Goal: Contribute content

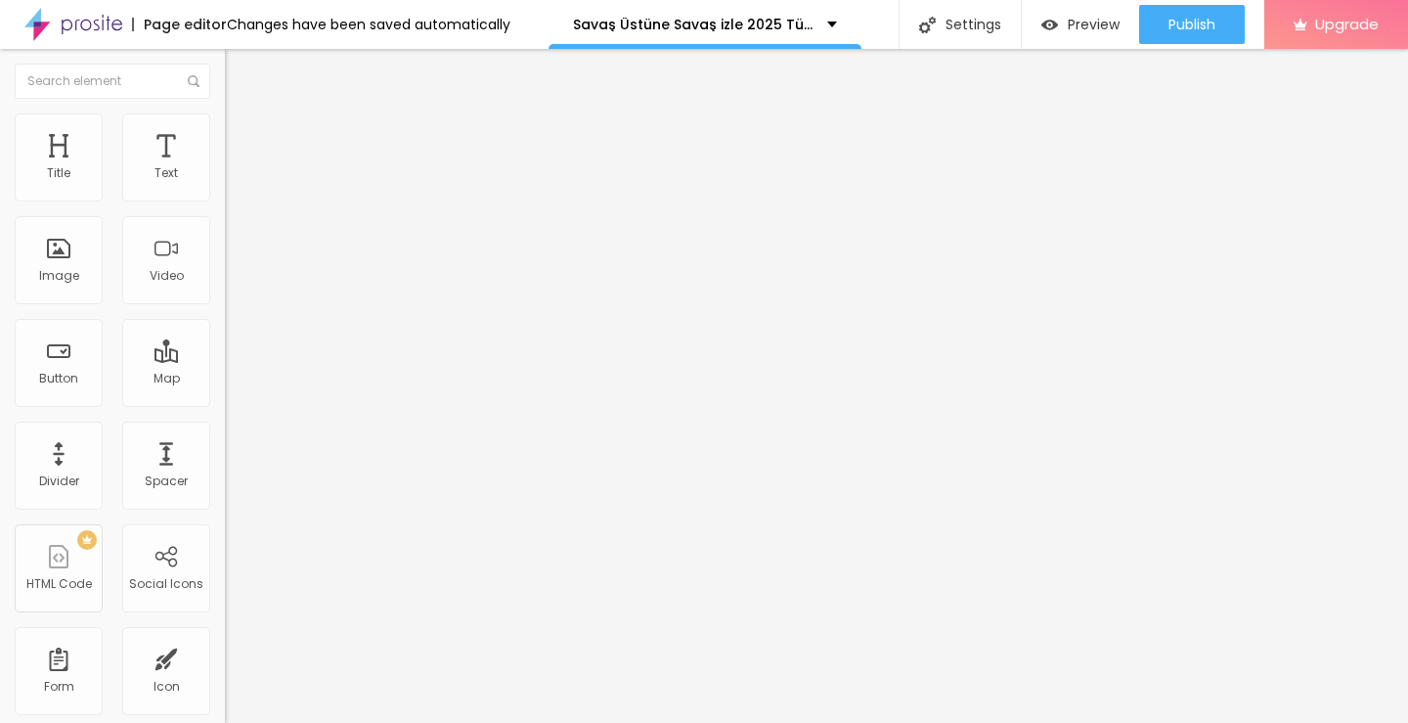
click at [225, 168] on span "Add image" at bounding box center [265, 160] width 80 height 17
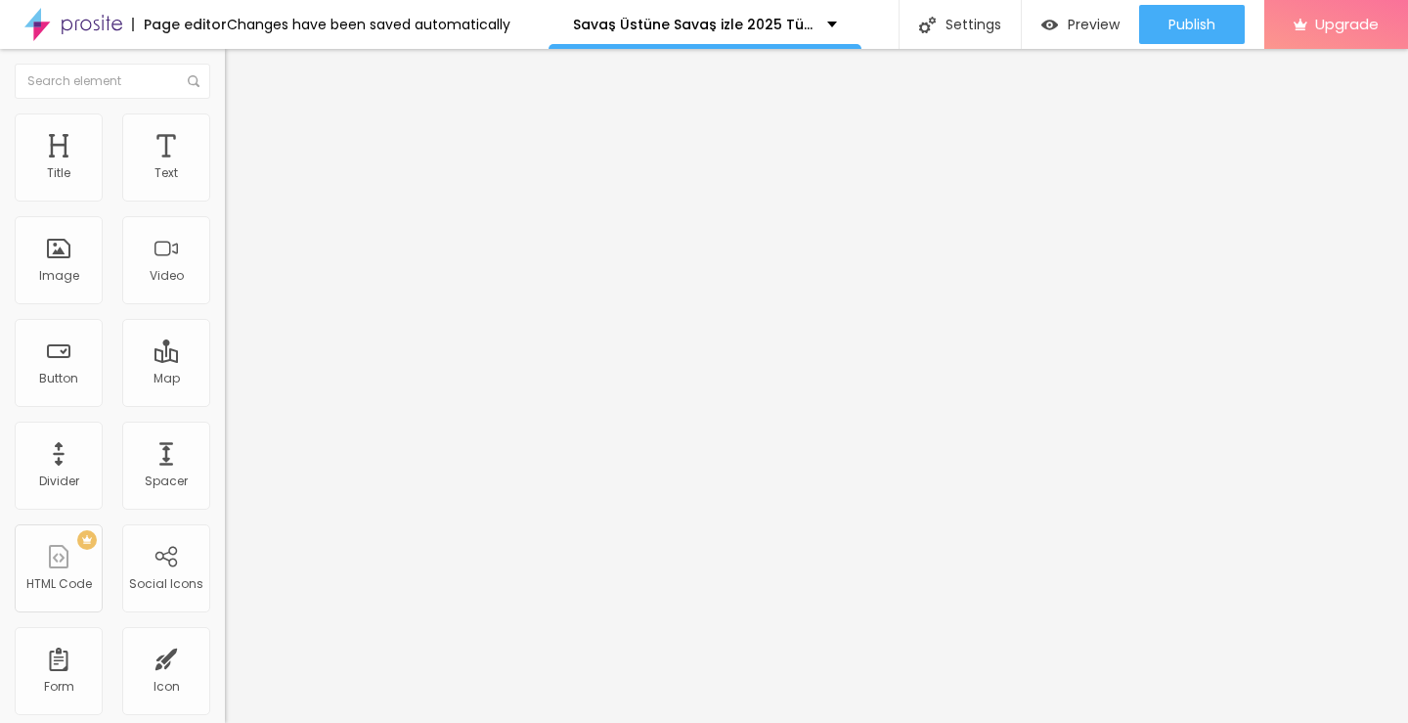
click at [225, 168] on span "Add image" at bounding box center [265, 160] width 80 height 17
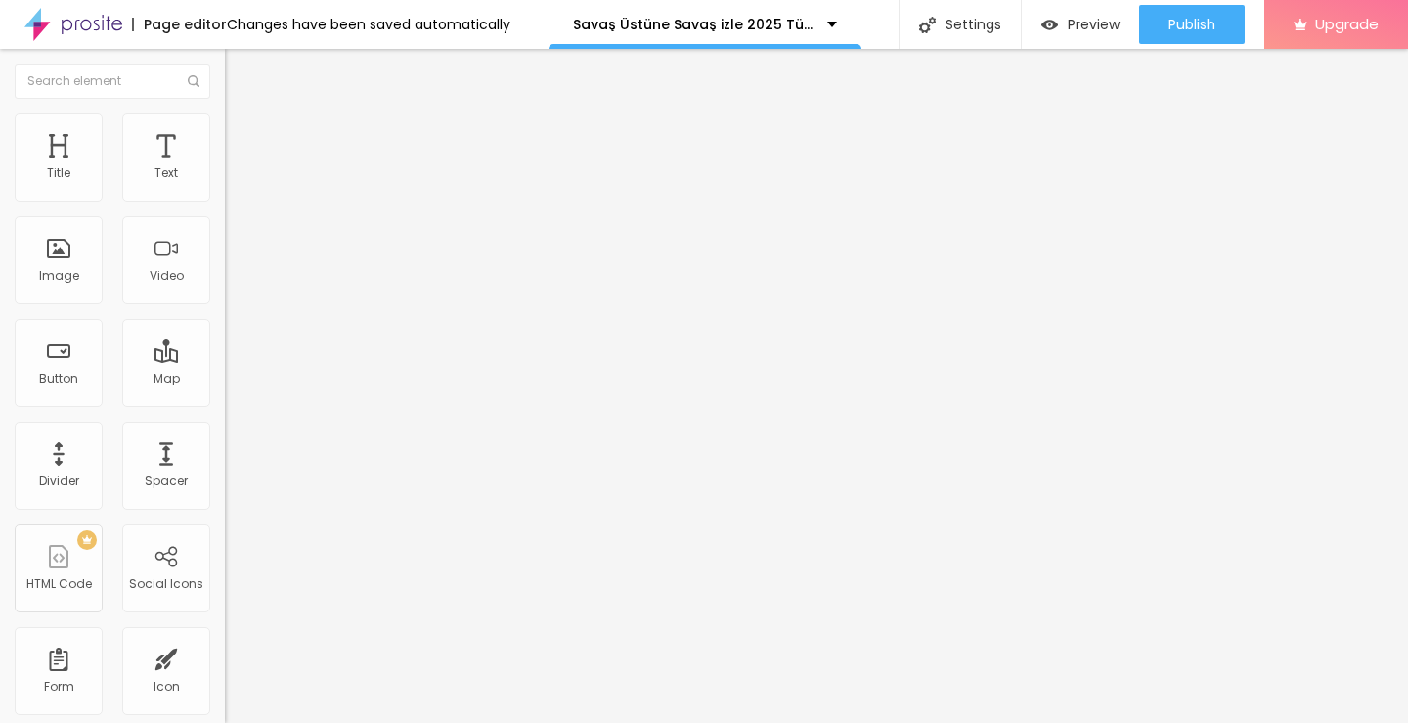
click at [225, 401] on input "https://" at bounding box center [342, 391] width 235 height 20
paste input "streamzy.fun/tr/movie/1054867/savas-ustune-savas-"
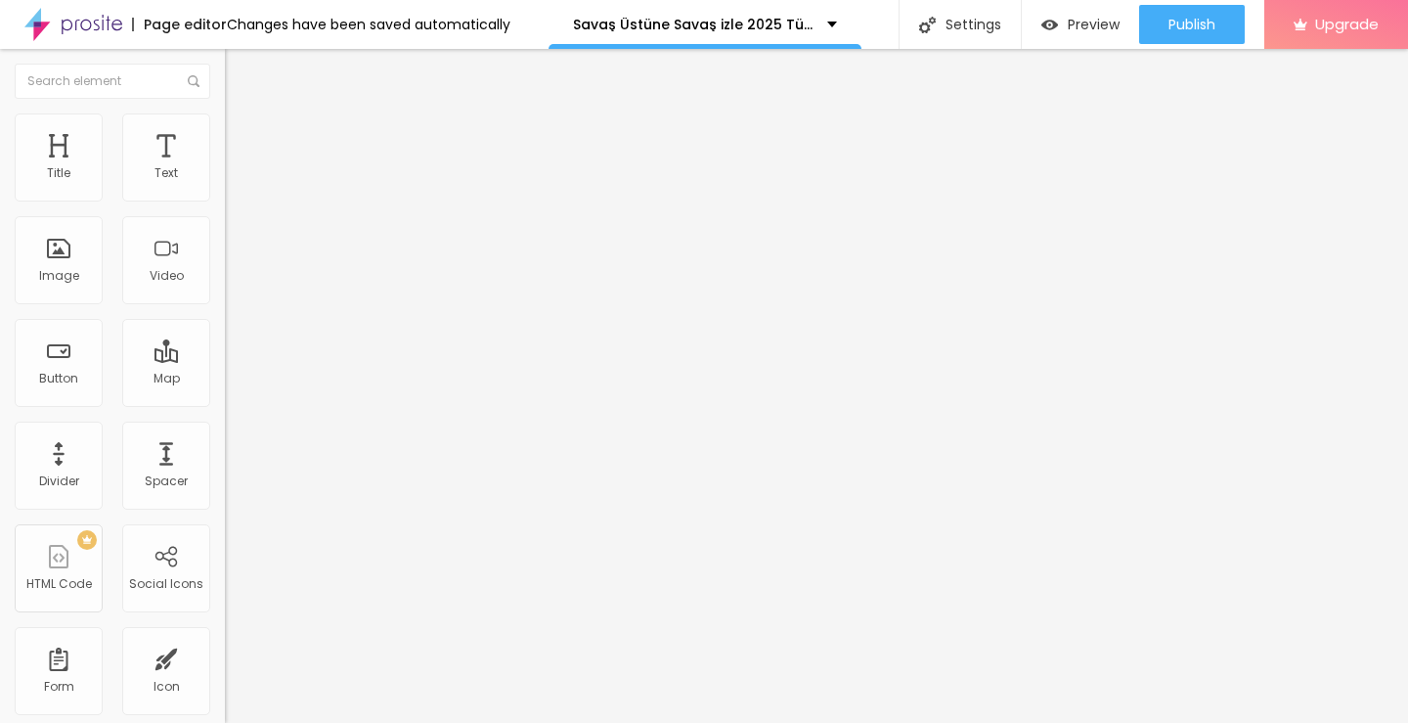
scroll to position [0, 227]
click at [225, 401] on input "https://streamzy.fun/tr/movie/1054867/savas-ustune-savas-albom" at bounding box center [342, 391] width 235 height 20
type input "https://streamzy.fun/tr/movie/1054867/savas-ustune-savas-albom"
click at [225, 447] on div "Change image Image description (Alt) Align Aspect Ratio Original Cinema 16:9 De…" at bounding box center [337, 300] width 225 height 294
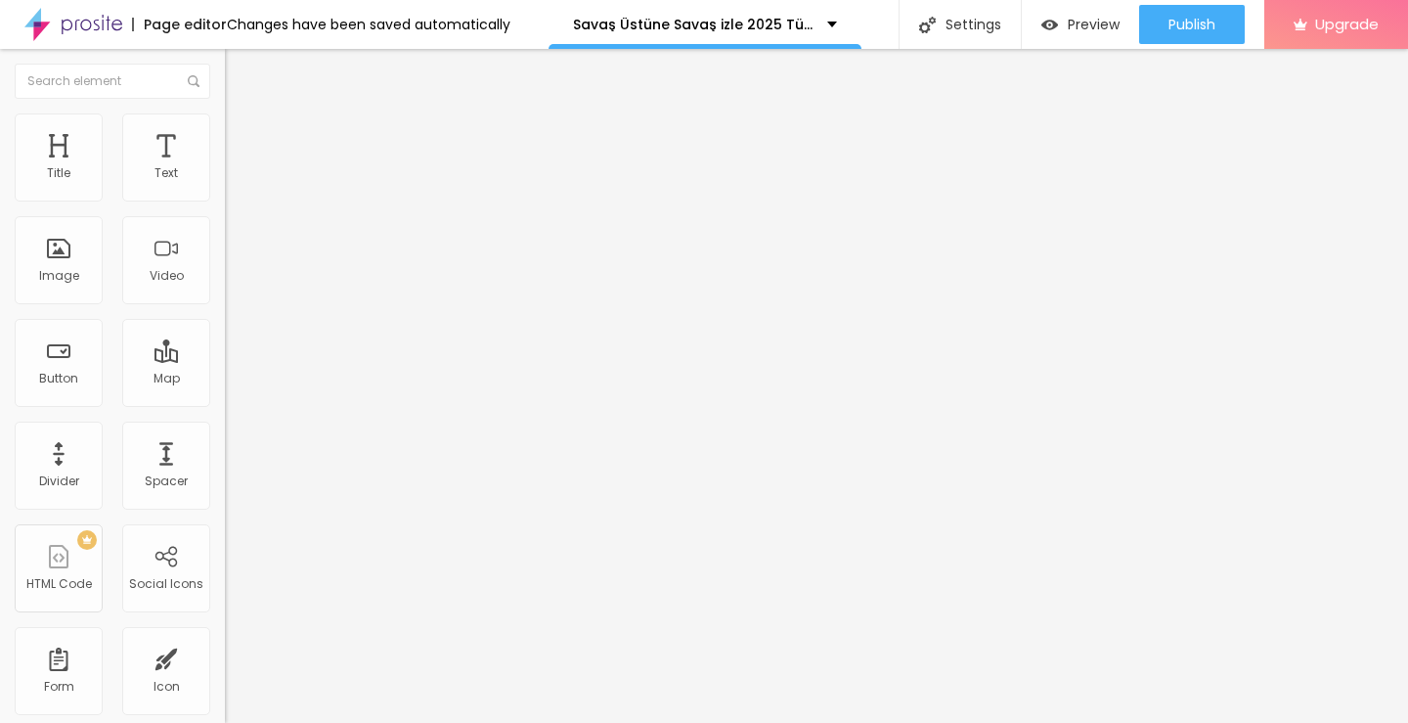
click at [240, 79] on div "Edit Image" at bounding box center [291, 72] width 103 height 16
click at [225, 185] on span "Heading 2" at bounding box center [269, 172] width 88 height 24
click at [225, 184] on input "Click me" at bounding box center [342, 174] width 235 height 20
paste input "Filmi Buradan İzleyin ▶▶ Savaş Üstüne Savaş 2025 İzle - Filmi Full [HD]"
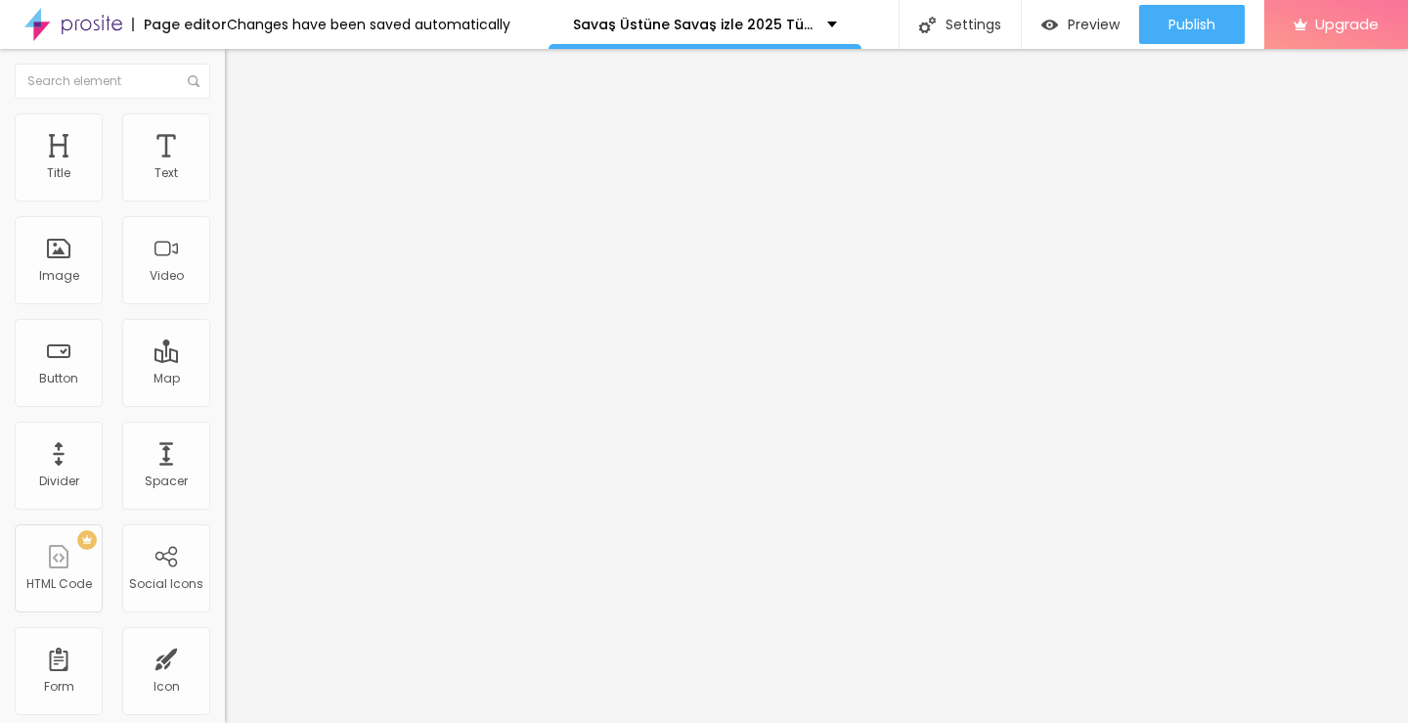
scroll to position [0, 233]
type input "Filmi Buradan İzleyin ▶▶ Savaş Üstüne Savaş 2025 İzle - Filmi Full [HD]"
click at [225, 403] on input "https://" at bounding box center [342, 393] width 235 height 20
type input "https://streamzy.fun/tr/movie/1054867/savas-ustune-savas-albom"
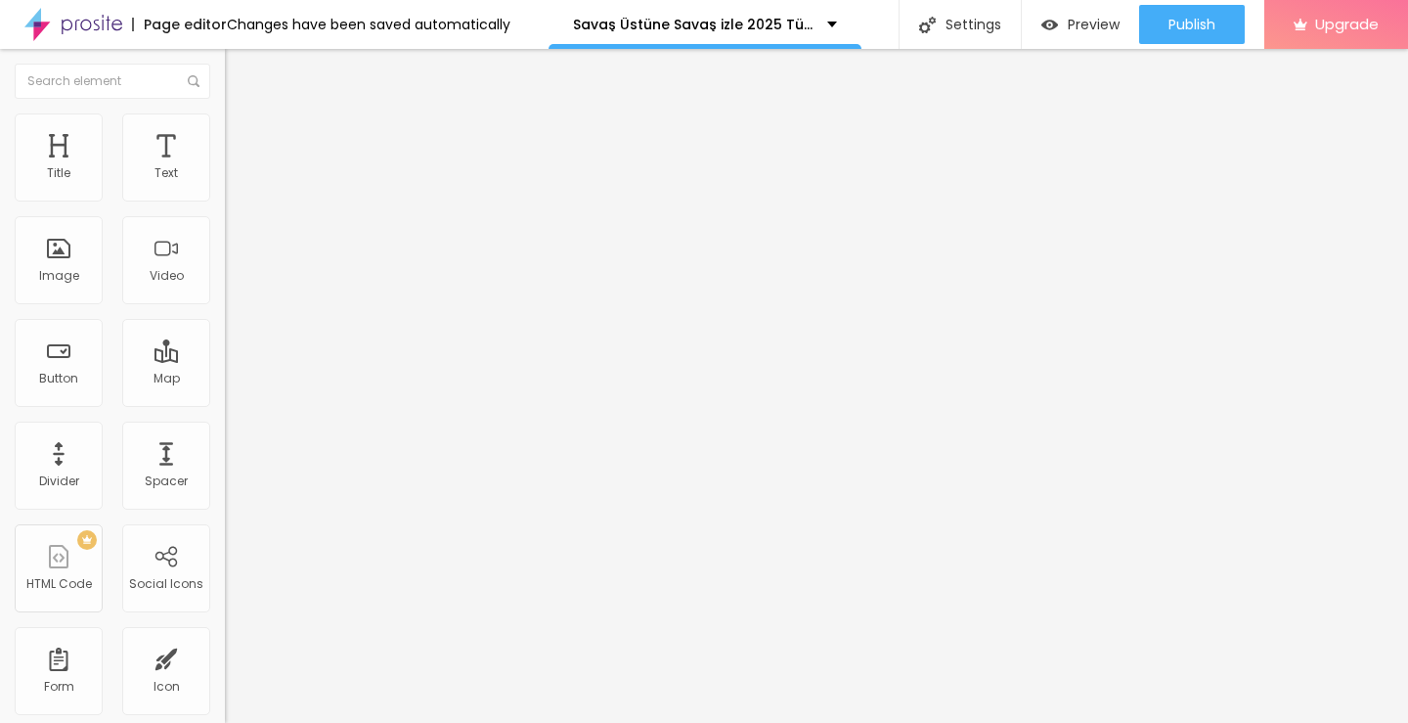
click at [225, 234] on img at bounding box center [232, 227] width 14 height 14
click at [240, 73] on div "Edit Button" at bounding box center [292, 72] width 105 height 16
click at [225, 234] on img at bounding box center [232, 227] width 14 height 14
click at [225, 403] on input "https://" at bounding box center [342, 393] width 235 height 20
type input "https://streamzy.fun/tr/movie/1054867/savas-ustune-savas-albom"
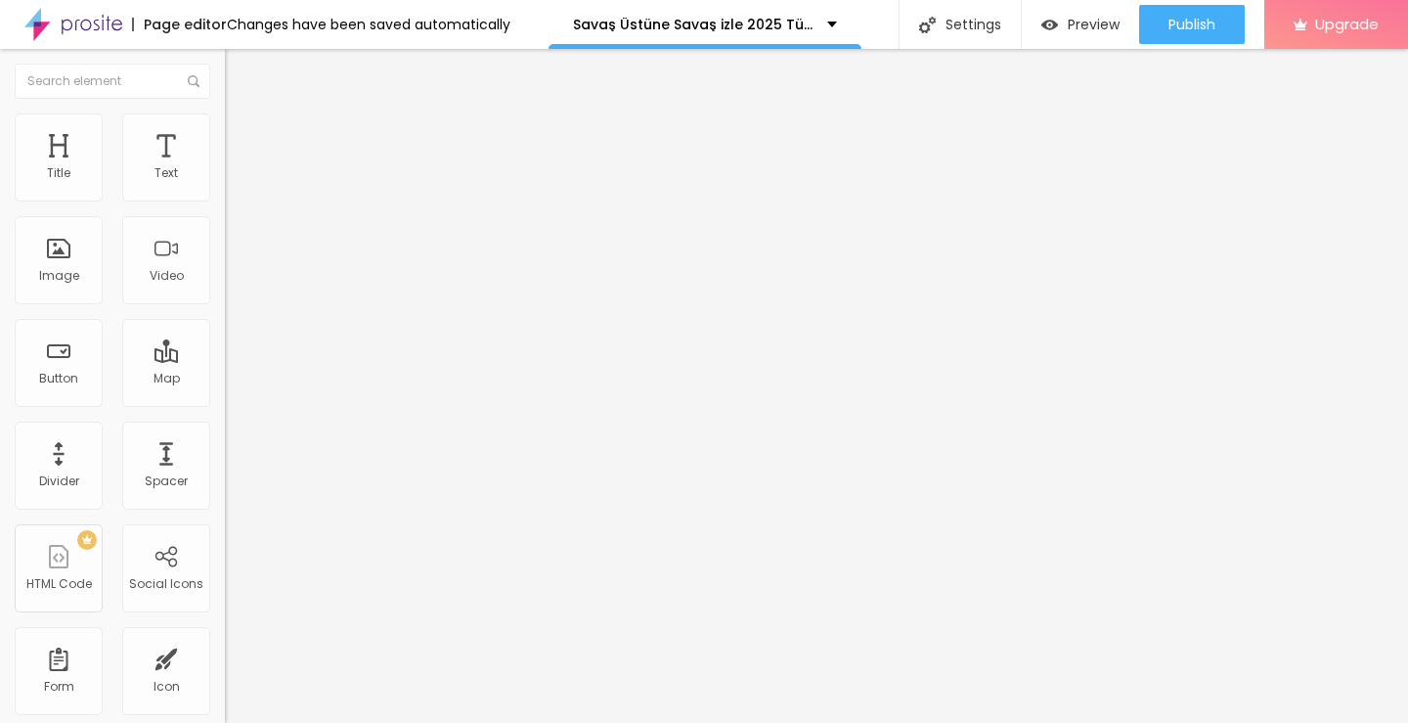
click at [225, 184] on input "Click me" at bounding box center [342, 174] width 235 height 20
paste input "Filmi Buradan İzleyin ▶▶ Savaş Üstüne Savaş 2025 İzle - Filmi Full [HD]"
type input "Filmi Buradan İzleyin ▶▶ Savaş Üstüne Savaş 2025 İzle - Filmi Full [HD]"
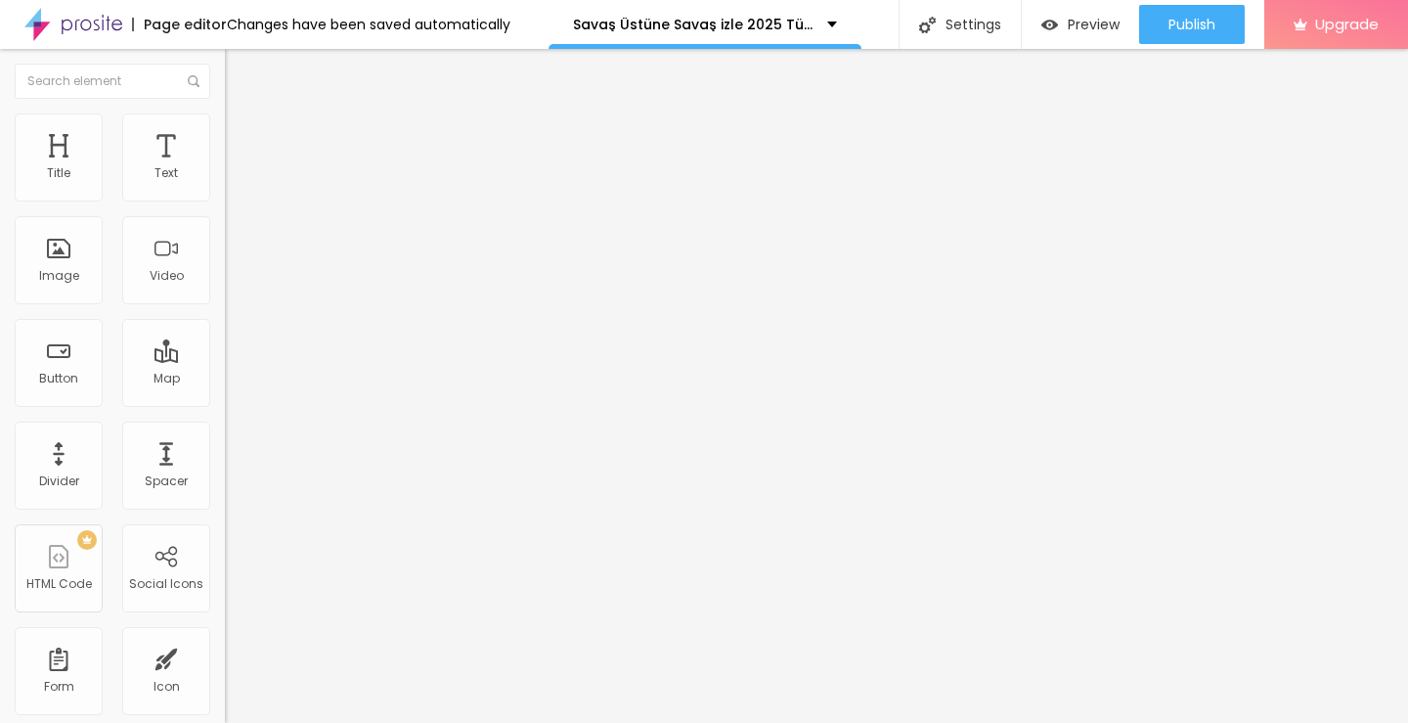
click at [240, 75] on div "Edit Button" at bounding box center [292, 72] width 105 height 16
click at [145, 183] on div "Text" at bounding box center [166, 157] width 88 height 88
drag, startPoint x: 204, startPoint y: 423, endPoint x: 183, endPoint y: 347, distance: 79.2
click at [225, 420] on div "Edit Text Style Advanced Typography Reset to default Shadow DISABLED Reset to d…" at bounding box center [337, 386] width 225 height 674
click at [225, 82] on button "Edit Text" at bounding box center [337, 71] width 225 height 45
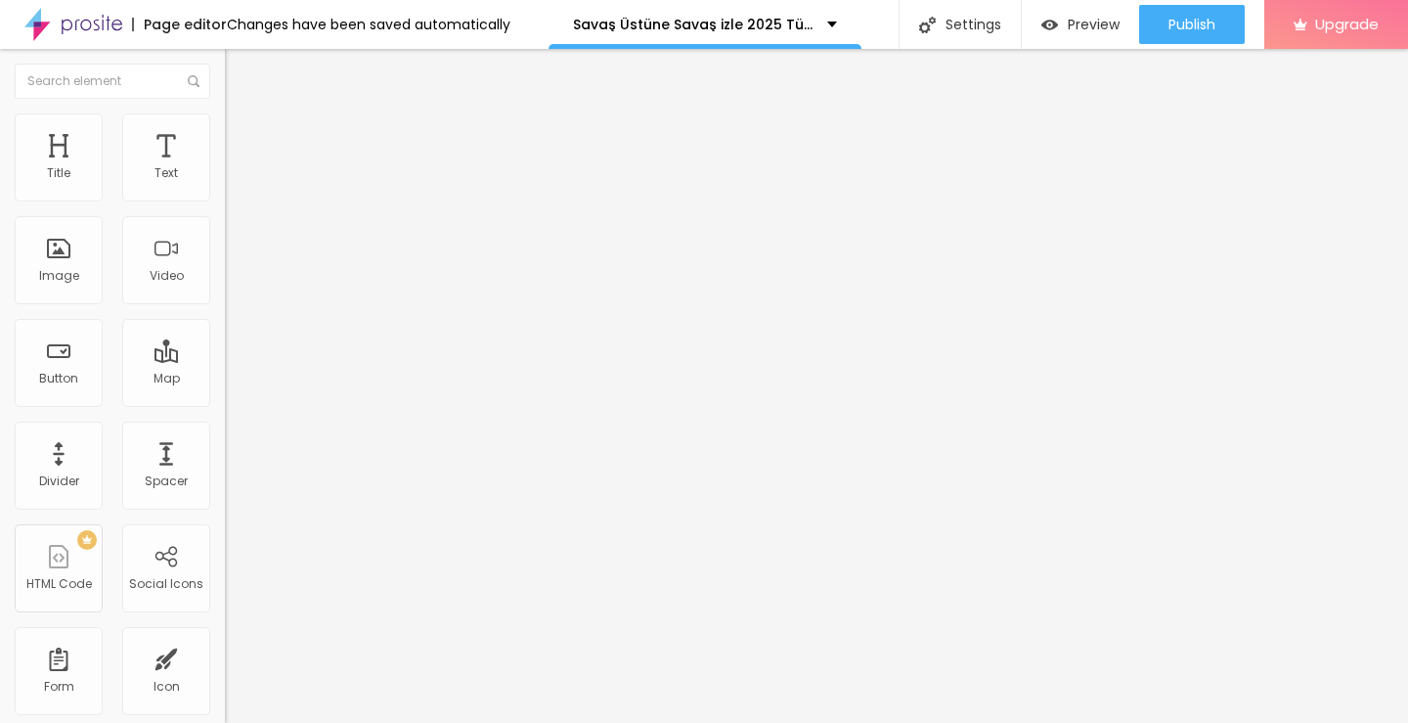
click at [240, 64] on img "button" at bounding box center [248, 72] width 16 height 16
click at [240, 68] on img "button" at bounding box center [248, 72] width 16 height 16
click at [240, 64] on div "Edit Text" at bounding box center [284, 72] width 89 height 16
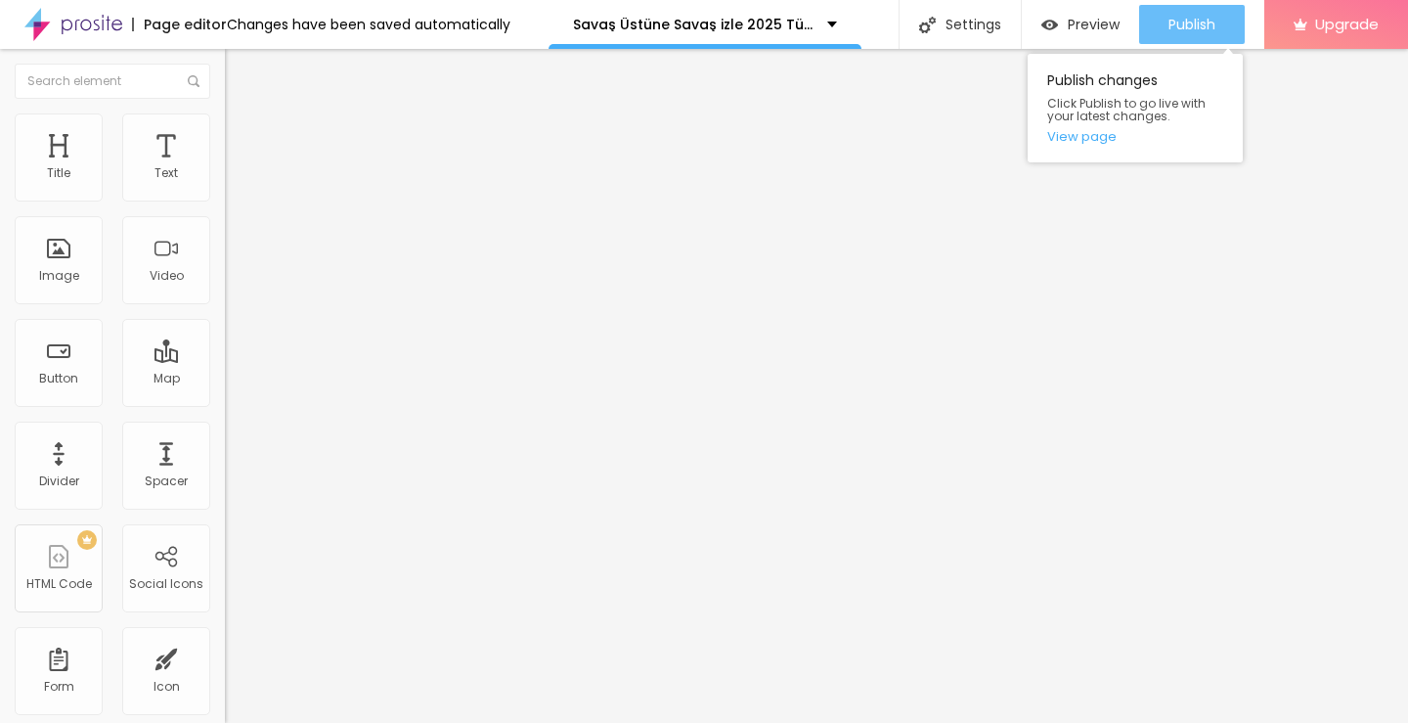
click at [1168, 28] on span "Publish" at bounding box center [1191, 25] width 47 height 16
click at [1068, 136] on link "View page" at bounding box center [1135, 136] width 176 height 13
